Goal: Navigation & Orientation: Find specific page/section

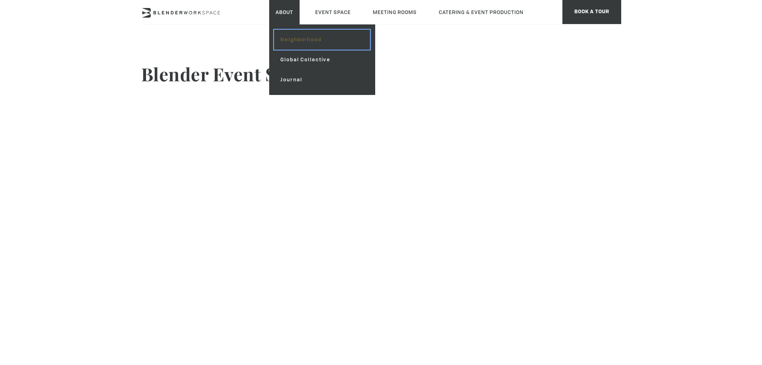
click at [303, 44] on link "Neighborhood" at bounding box center [322, 40] width 96 height 20
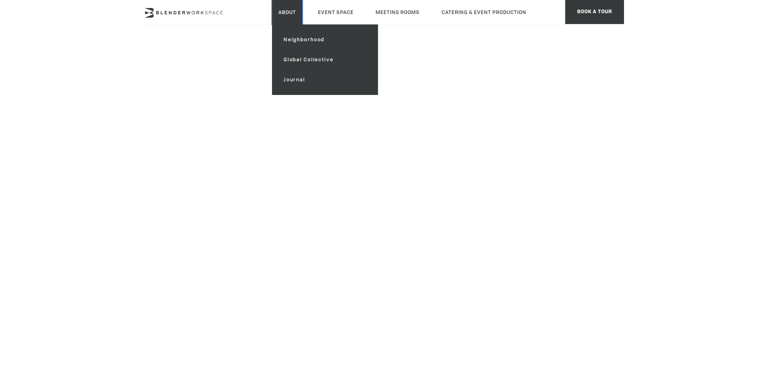
click at [287, 15] on link "About" at bounding box center [287, 12] width 30 height 24
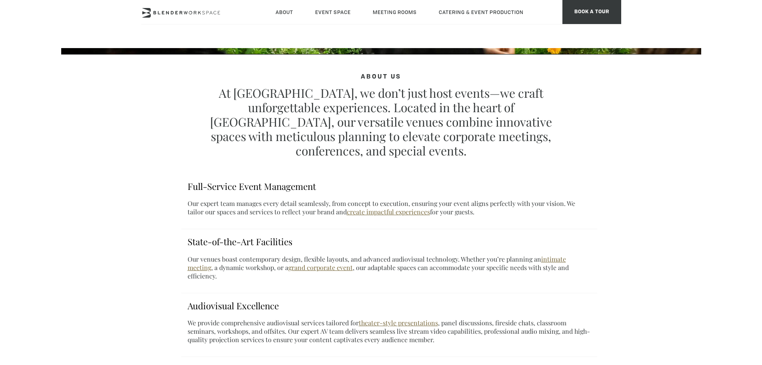
scroll to position [240, 0]
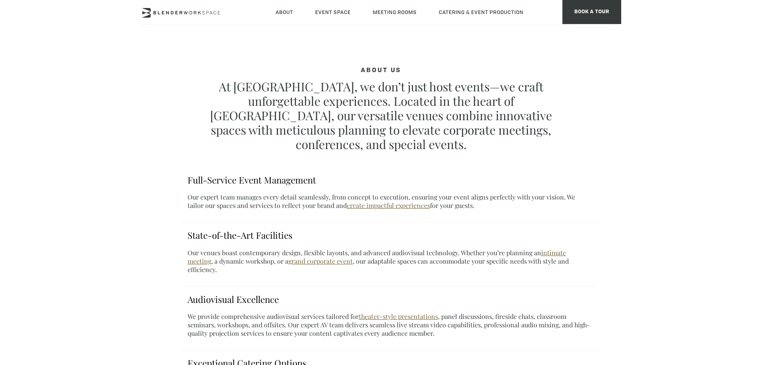
click at [265, 174] on h3 "Full-Service Event Management" at bounding box center [389, 180] width 403 height 12
click at [347, 201] on link "create impactful experiences" at bounding box center [388, 205] width 83 height 8
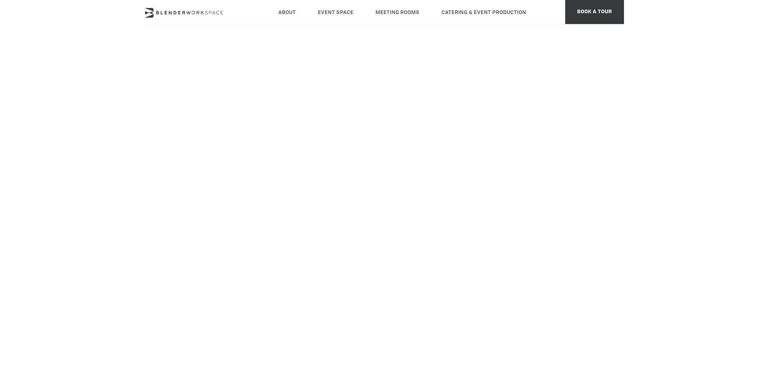
click at [564, 0] on html "Skip to main content About Neighborhood Global Collective Journal Event Space T…" at bounding box center [384, 0] width 768 height 0
click at [300, 0] on html "Skip to main content About Neighborhood Global Collective Journal Event Space T…" at bounding box center [384, 0] width 768 height 0
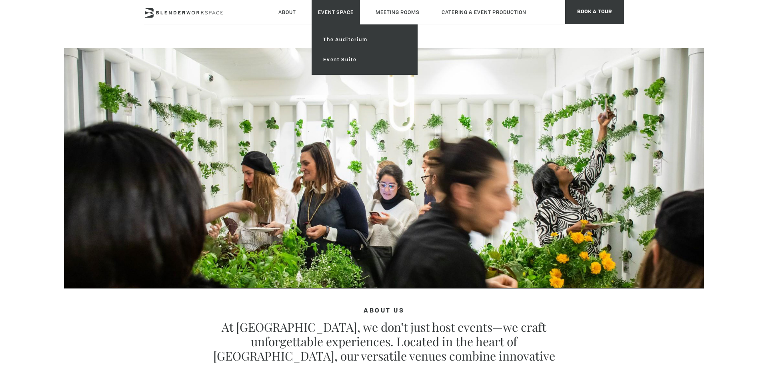
type div "[DATE]"
